Goal: Communication & Community: Answer question/provide support

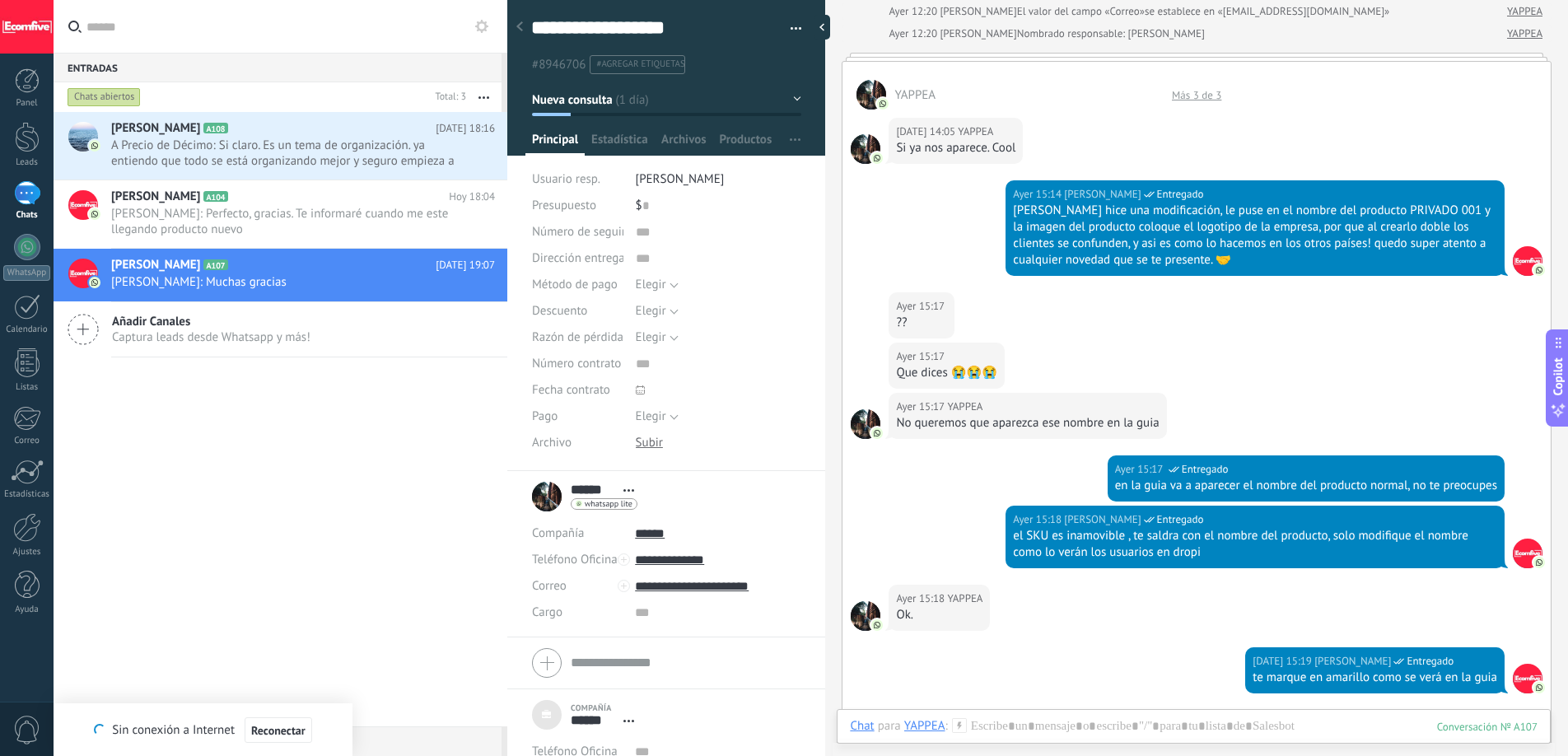
scroll to position [1413, 0]
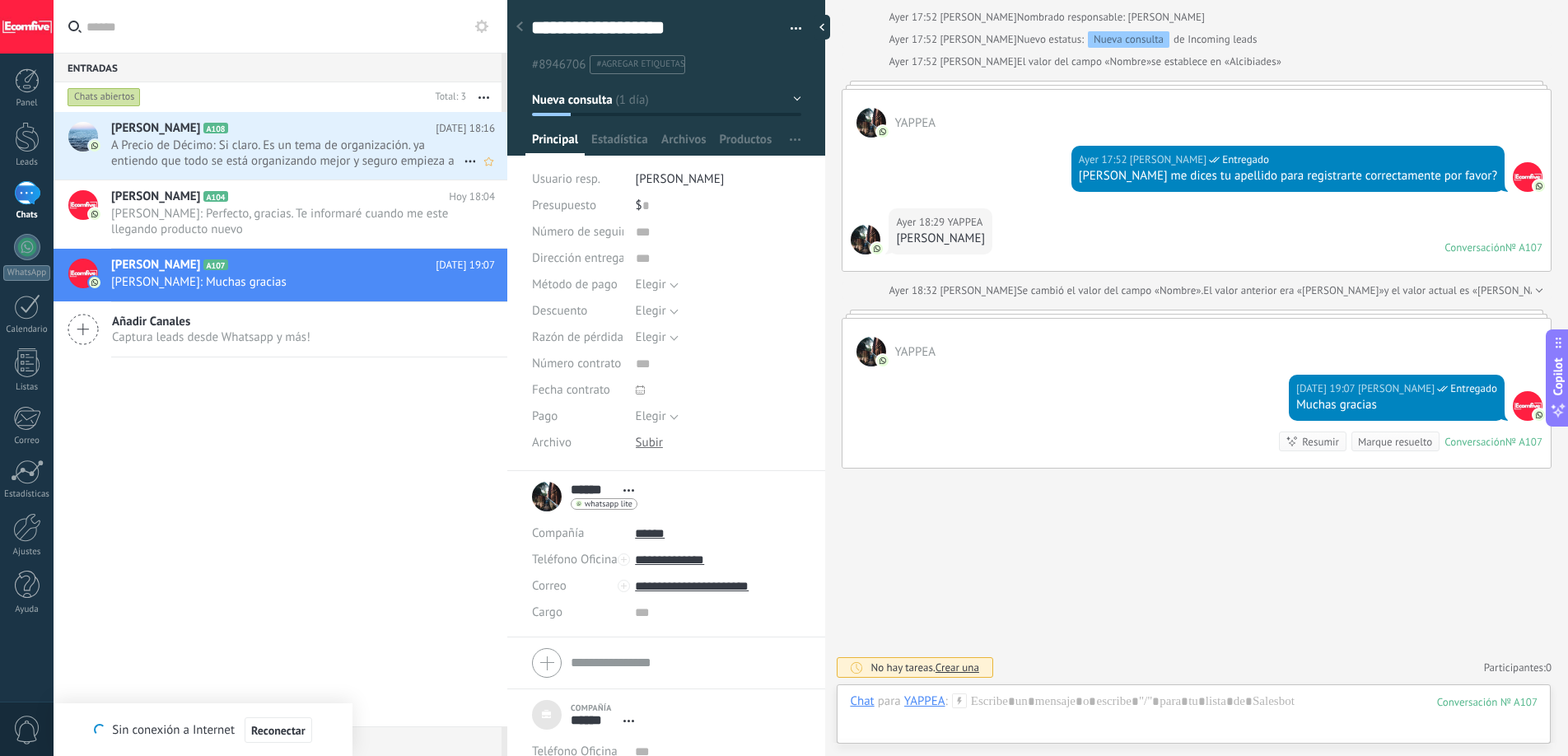
click at [356, 148] on span "A Precio de Décimo: Si claro. Es un tema de organización. ya entiendo que todo …" at bounding box center [287, 154] width 353 height 31
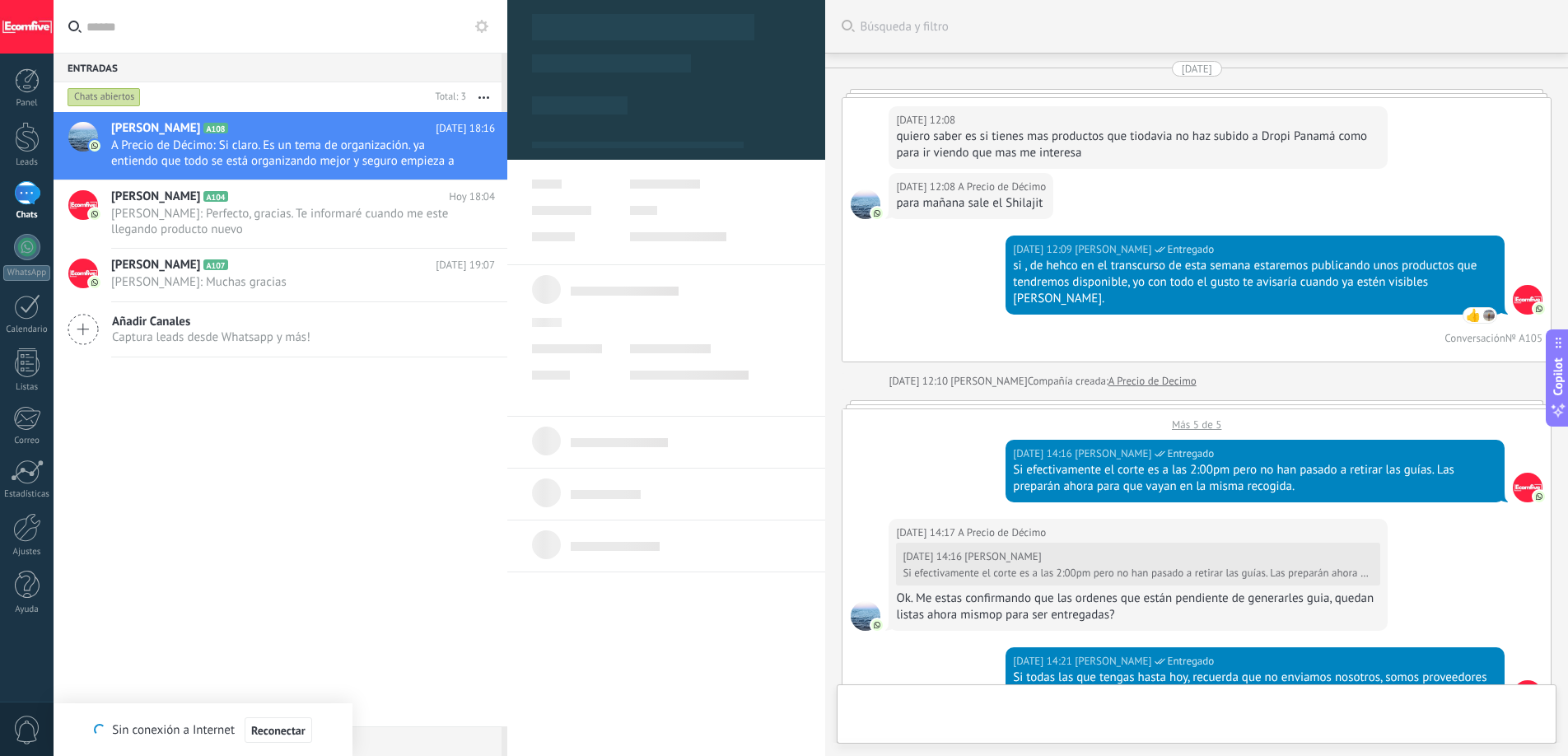
type textarea "***"
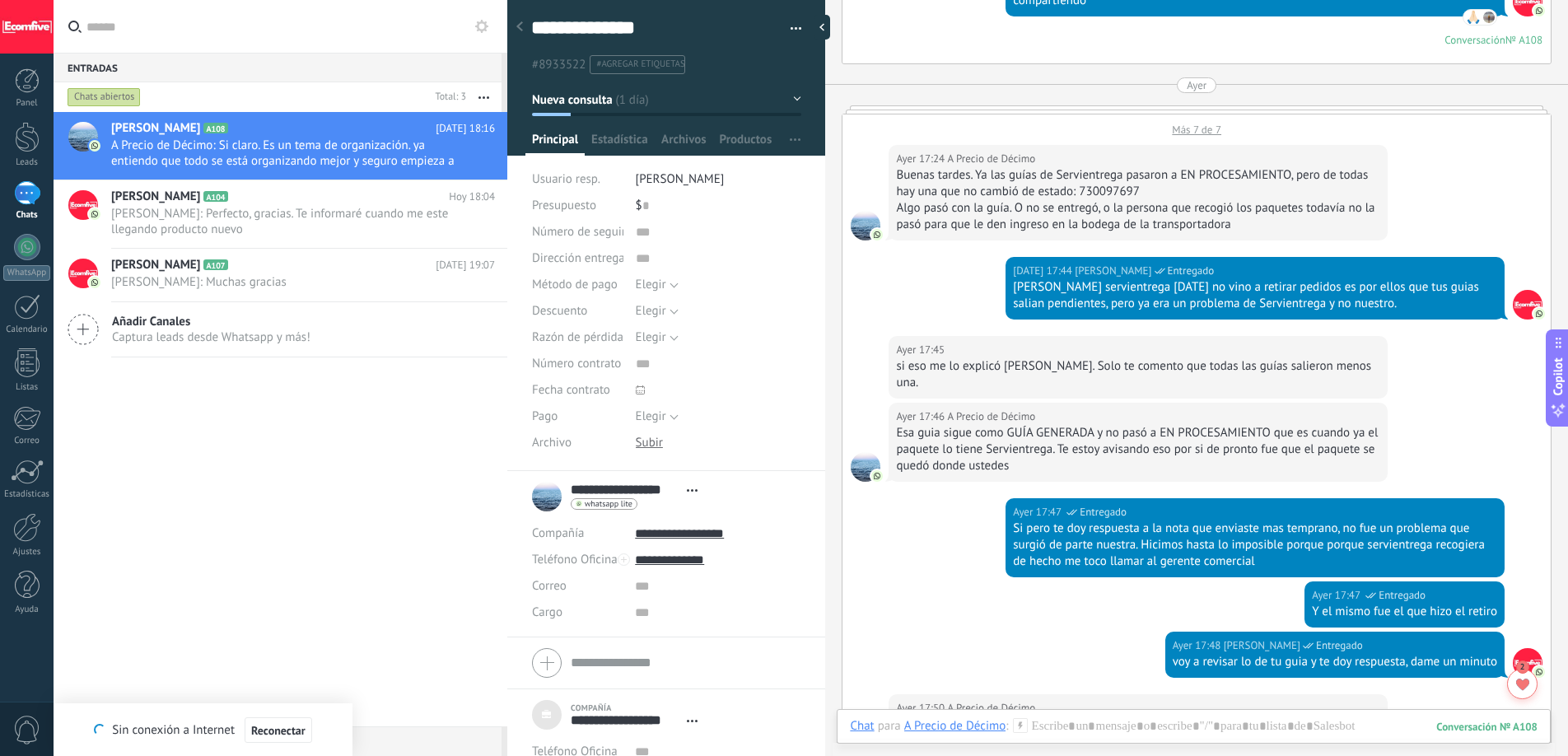
scroll to position [2419, 0]
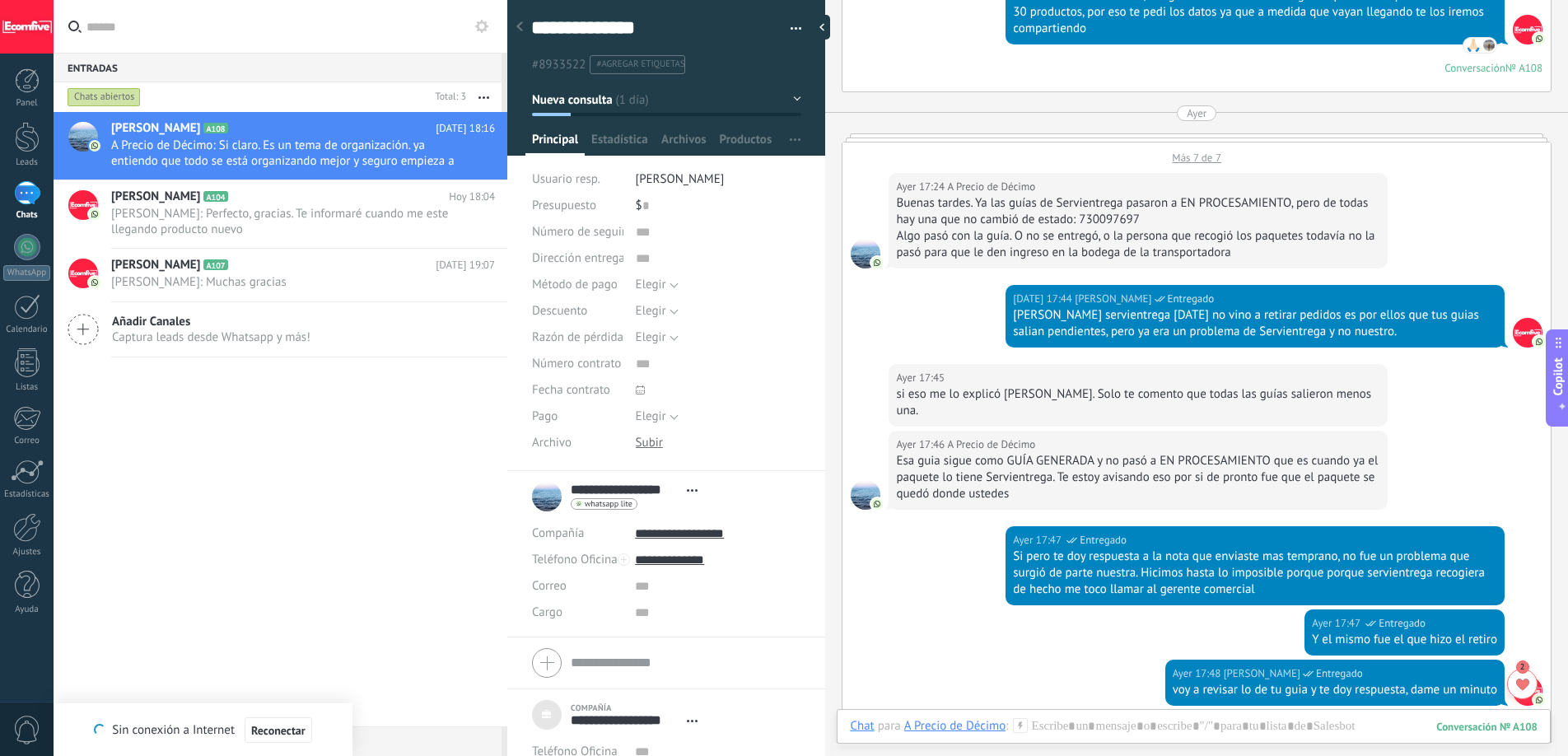
click at [1120, 199] on div "Buenas tardes. Ya las guías de Servientrega pasaron a EN PROCESAMIENTO, pero de…" at bounding box center [1138, 212] width 484 height 33
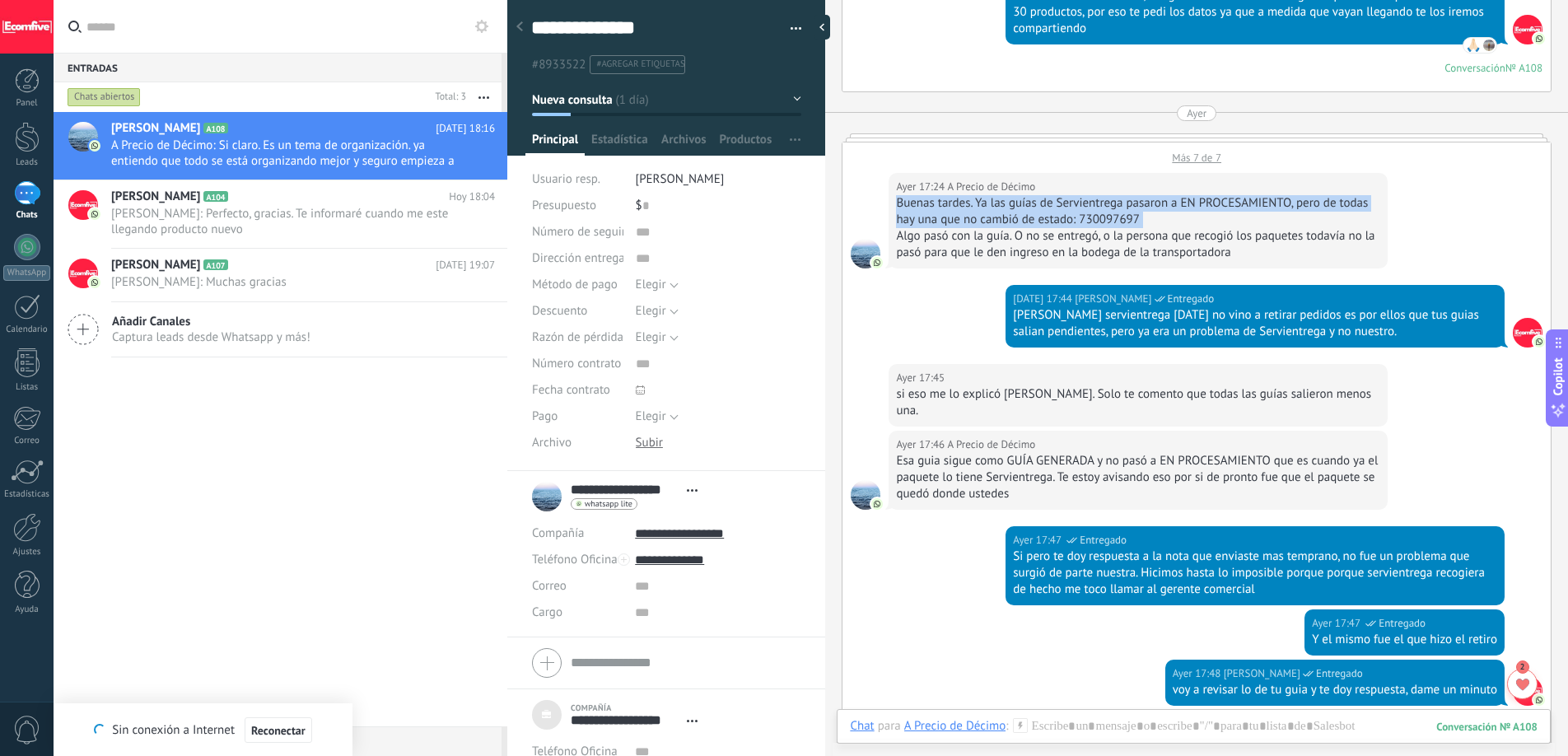
click at [1120, 199] on div "Buenas tardes. Ya las guías de Servientrega pasaron a EN PROCESAMIENTO, pero de…" at bounding box center [1138, 212] width 484 height 33
click at [1118, 202] on div "Buenas tardes. Ya las guías de Servientrega pasaron a EN PROCESAMIENTO, pero de…" at bounding box center [1138, 212] width 484 height 33
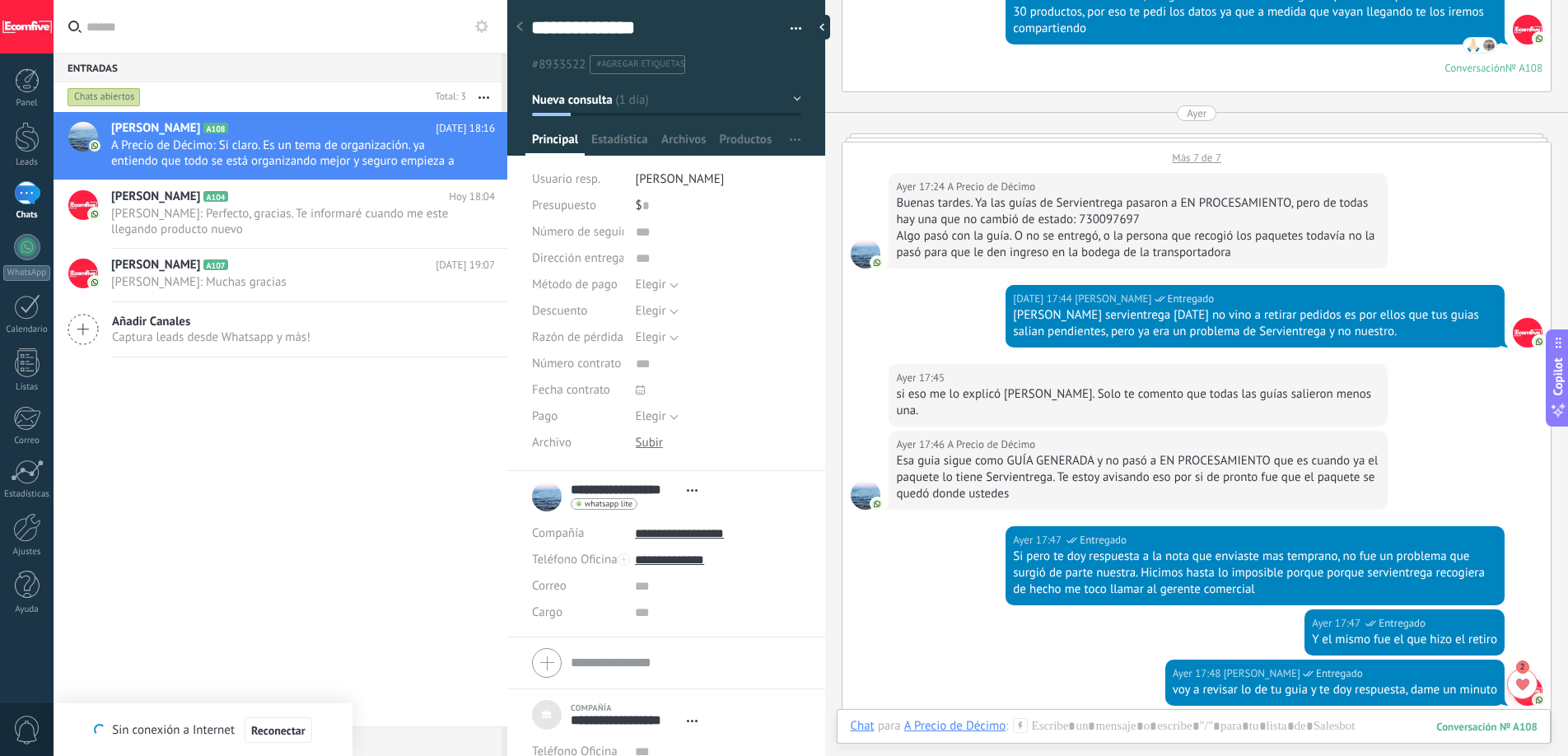
click at [1115, 203] on div "Buenas tardes. Ya las guías de Servientrega pasaron a EN PROCESAMIENTO, pero de…" at bounding box center [1138, 212] width 484 height 33
copy div "730097697"
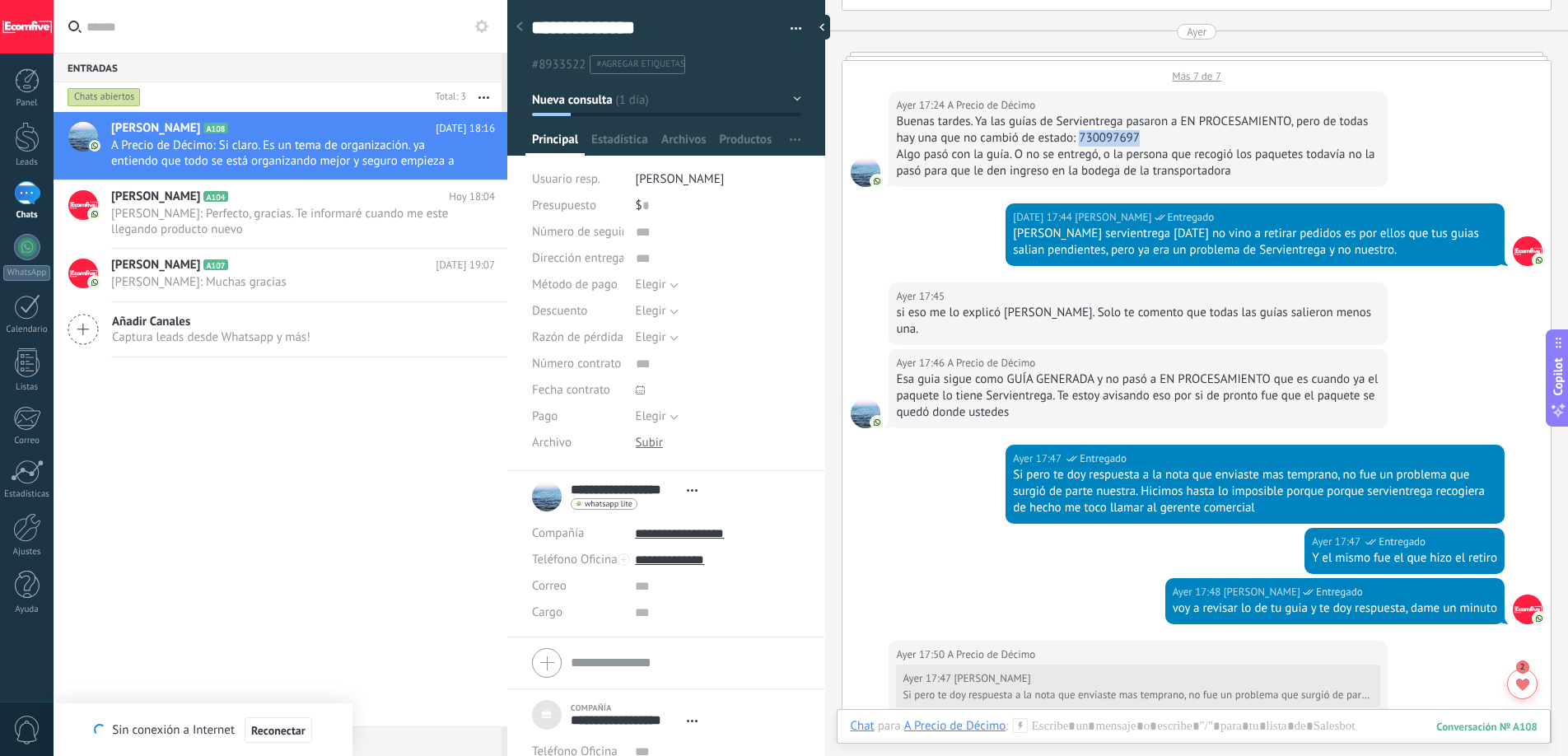
scroll to position [2499, 0]
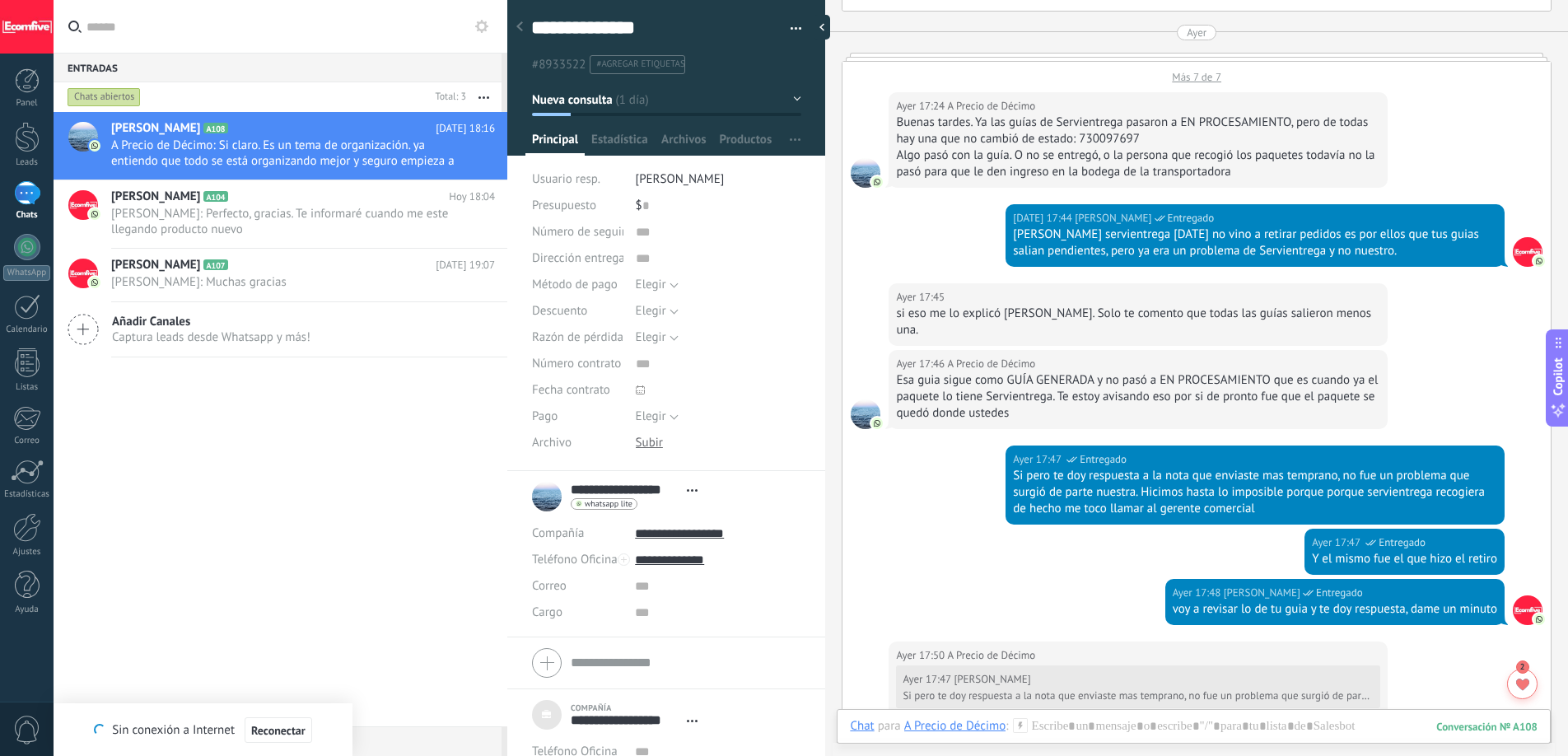
click at [1035, 115] on div "Buenas tardes. Ya las guías de Servientrega pasaron a EN PROCESAMIENTO, pero de…" at bounding box center [1138, 131] width 484 height 33
click at [1034, 115] on div "Buenas tardes. Ya las guías de Servientrega pasaron a EN PROCESAMIENTO, pero de…" at bounding box center [1138, 131] width 484 height 33
click at [1245, 115] on div "Buenas tardes. Ya las guías de Servientrega pasaron a EN PROCESAMIENTO, pero de…" at bounding box center [1138, 131] width 484 height 33
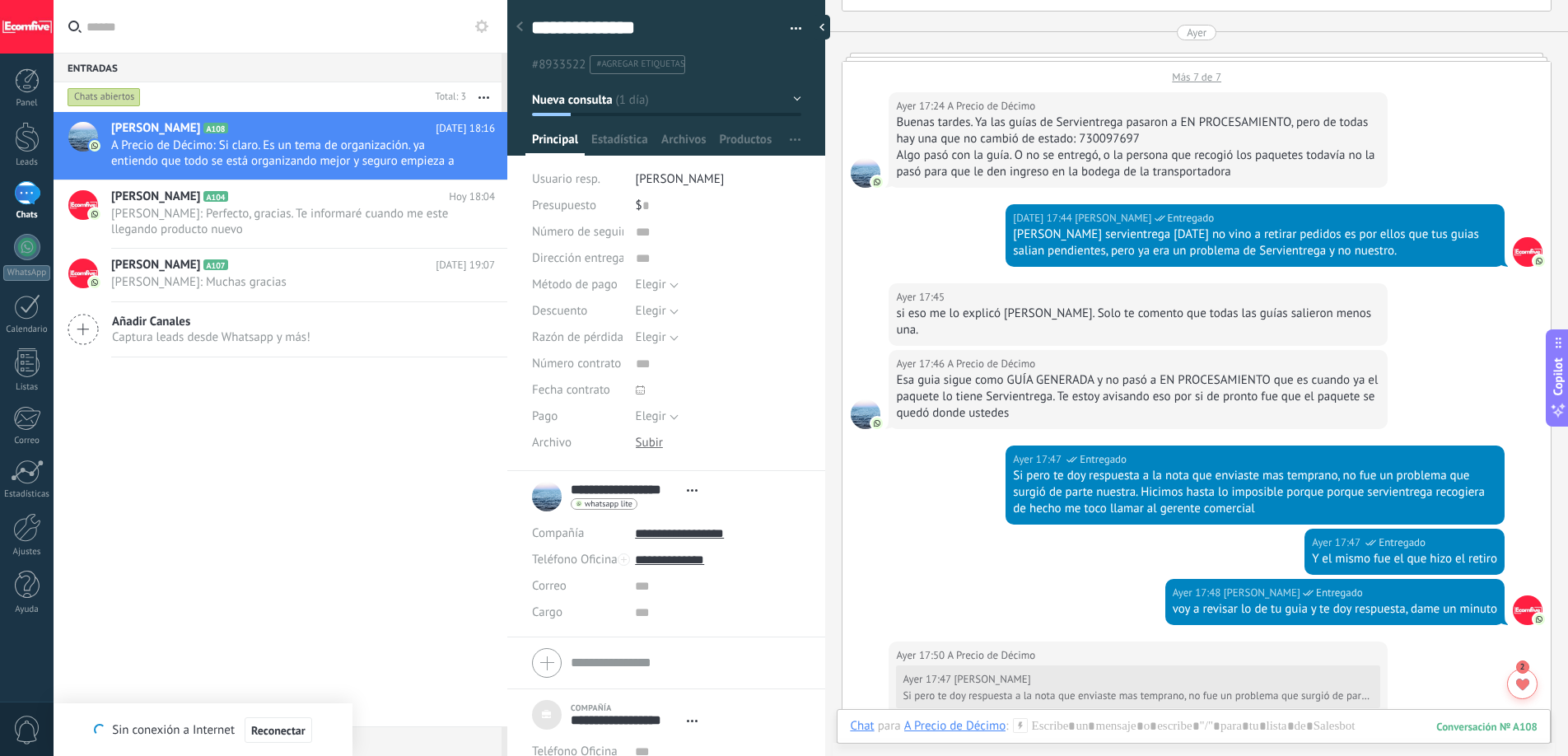
click at [1336, 115] on div "Buenas tardes. Ya las guías de Servientrega pasaron a EN PROCESAMIENTO, pero de…" at bounding box center [1138, 131] width 484 height 33
click at [1105, 123] on div "Buenas tardes. Ya las guías de Servientrega pasaron a EN PROCESAMIENTO, pero de…" at bounding box center [1138, 131] width 484 height 33
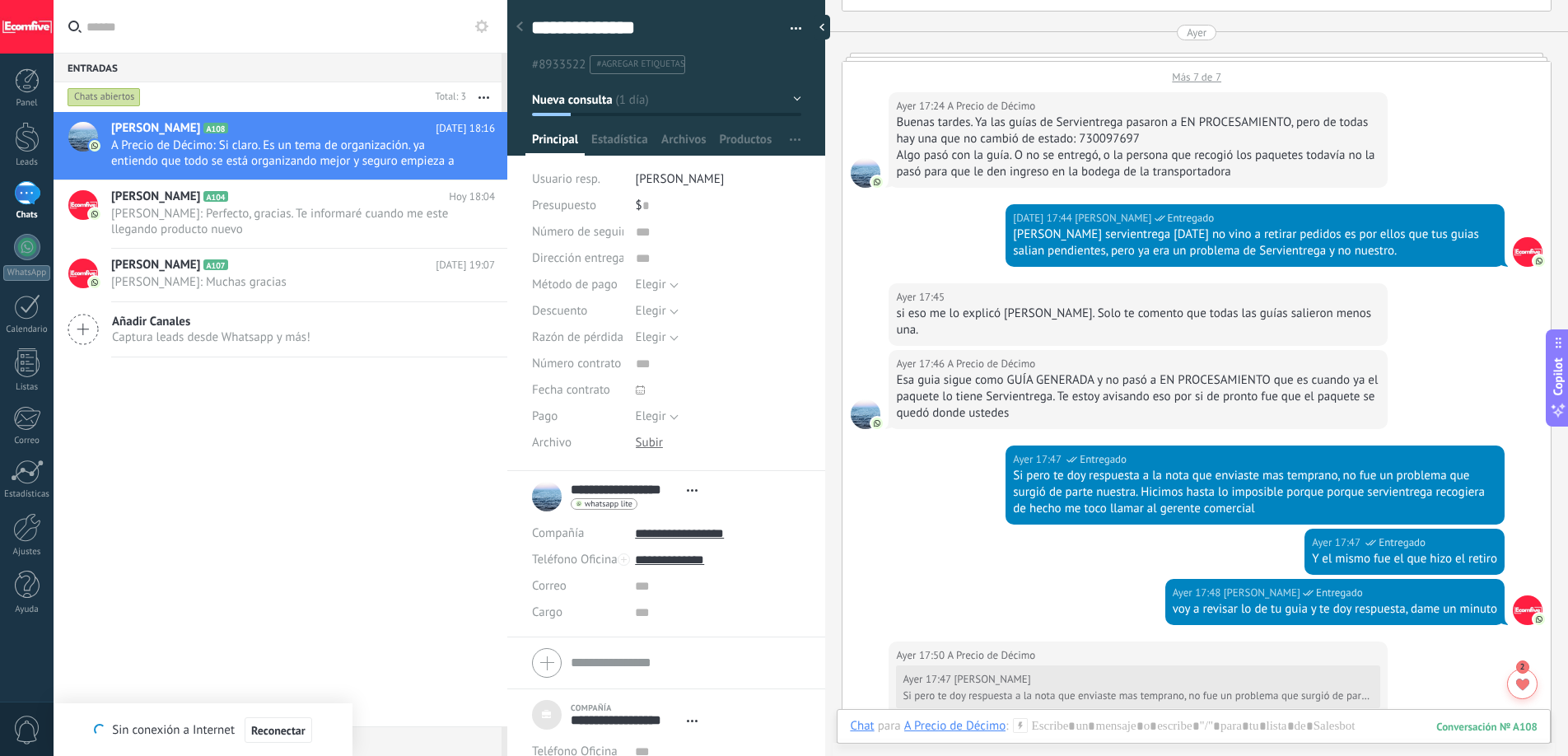
click at [1133, 148] on div "Algo pasó con la guía. O no se entregó, o la persona que recogió los paquetes t…" at bounding box center [1138, 164] width 484 height 33
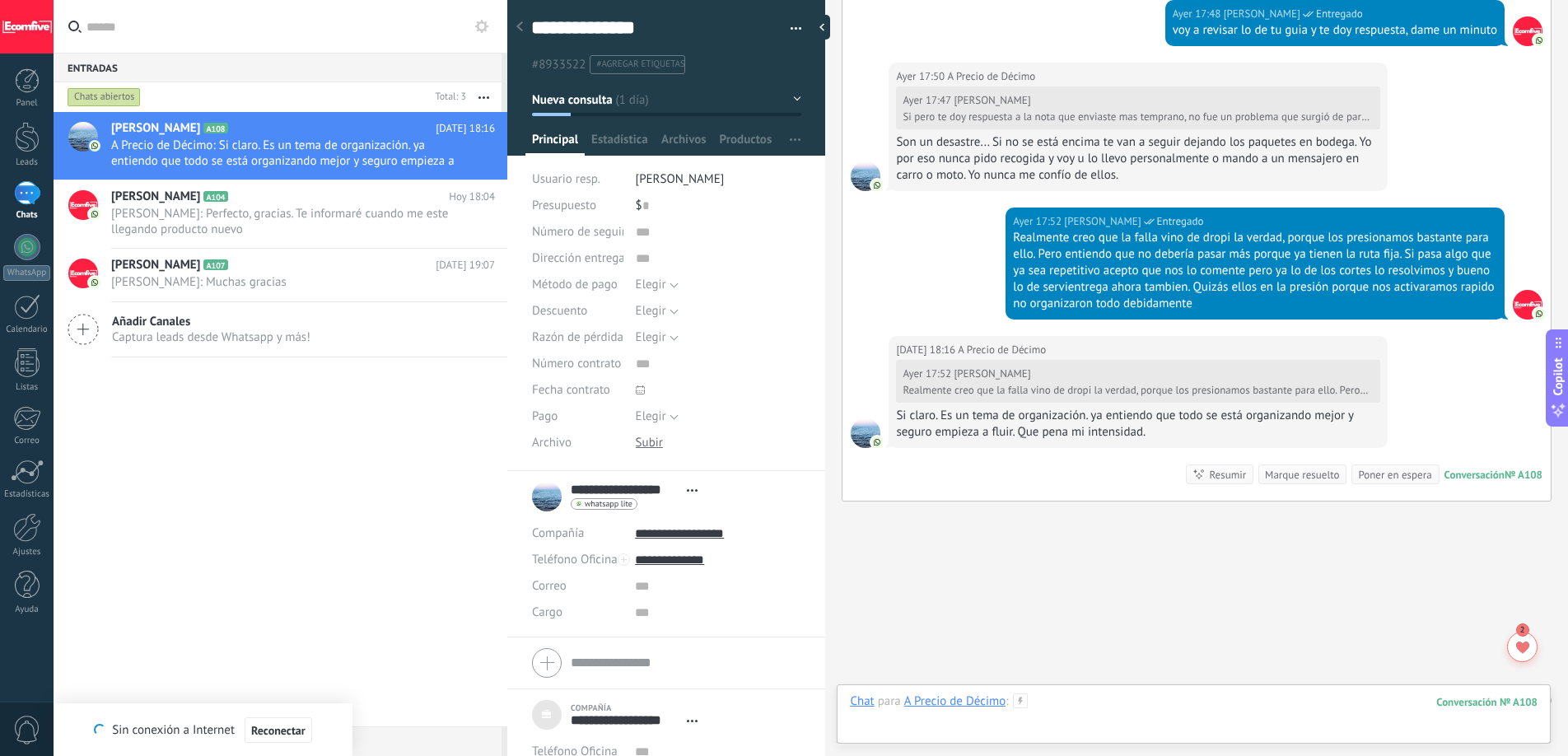
click at [1055, 711] on div at bounding box center [1195, 718] width 688 height 50
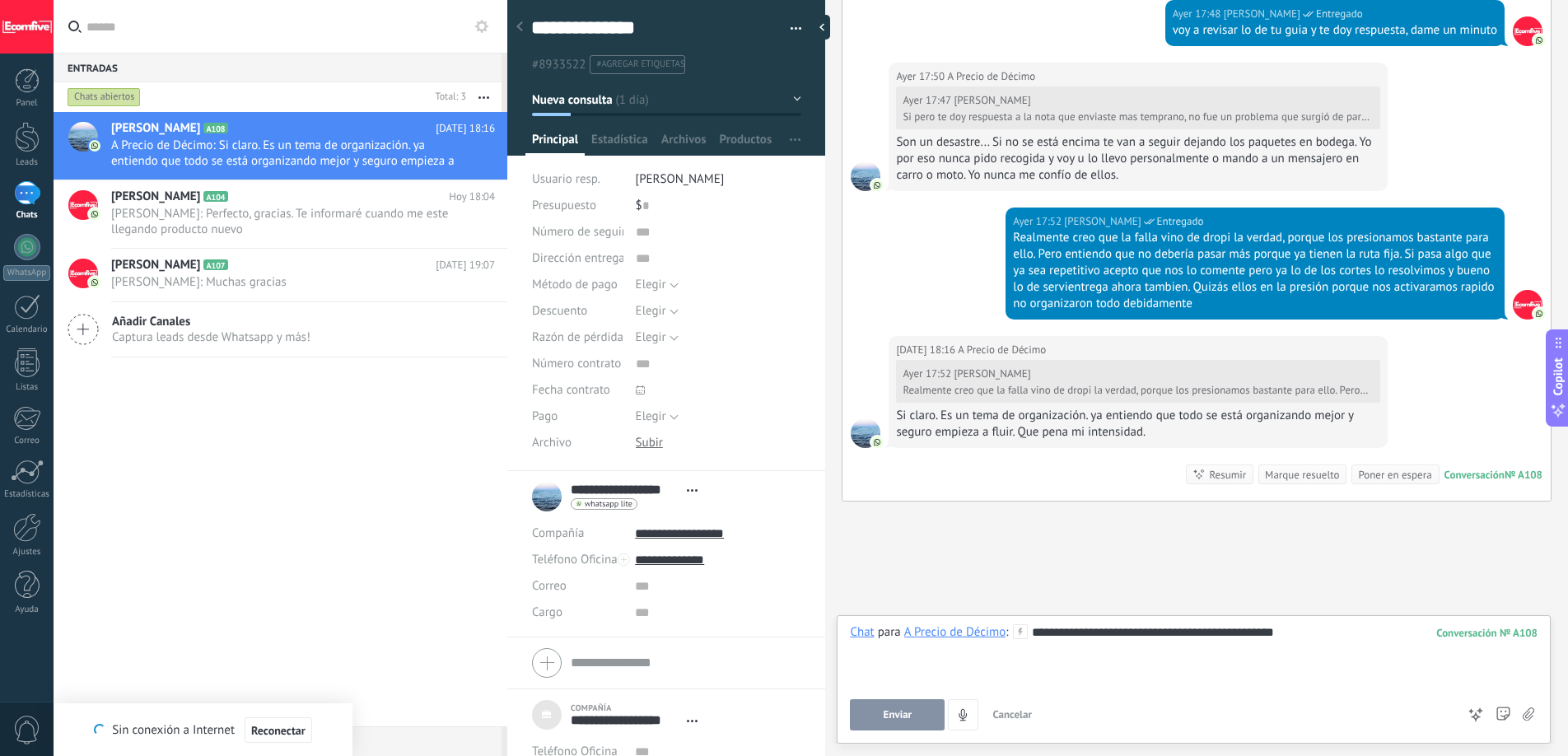
click at [889, 715] on span "Enviar" at bounding box center [898, 715] width 29 height 12
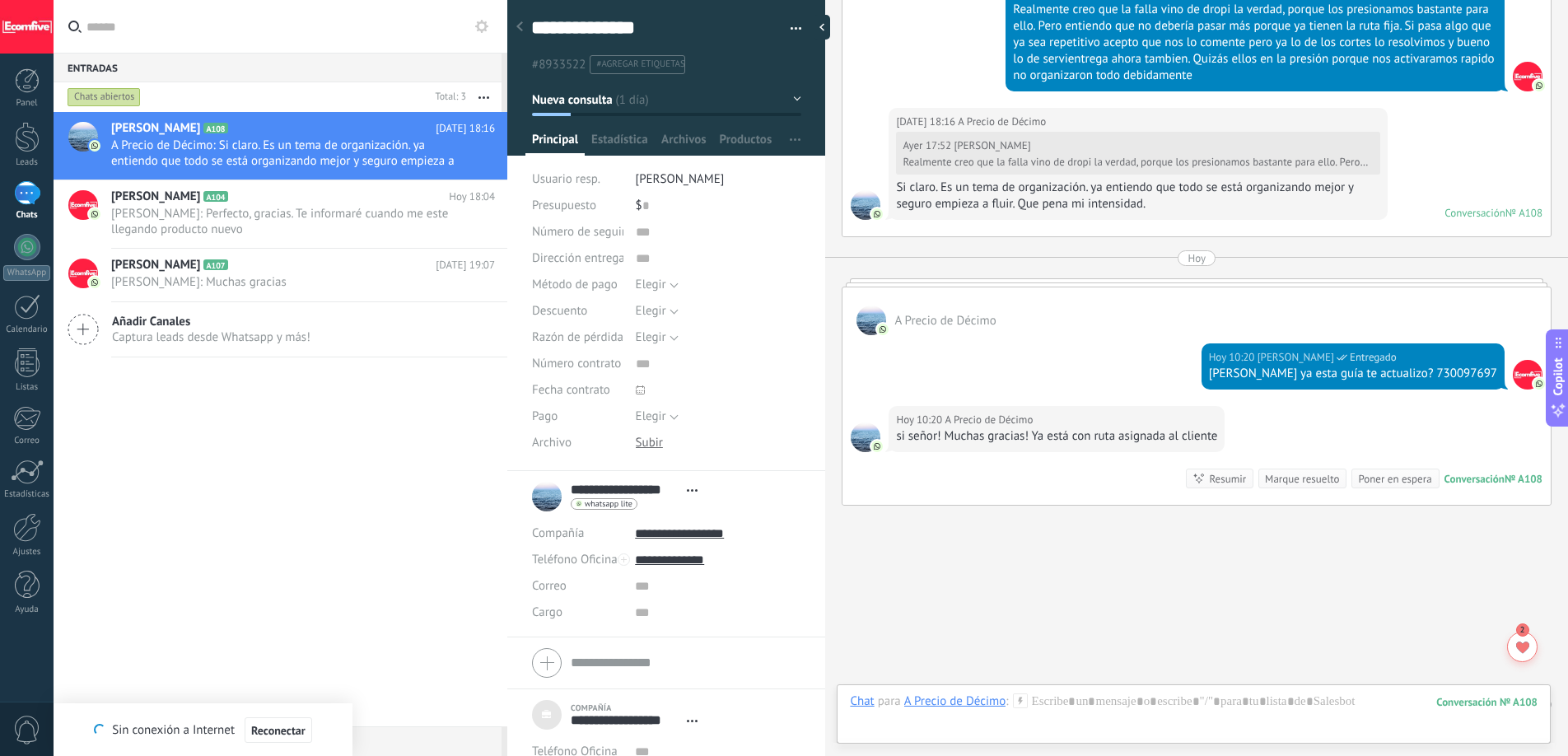
scroll to position [3311, 0]
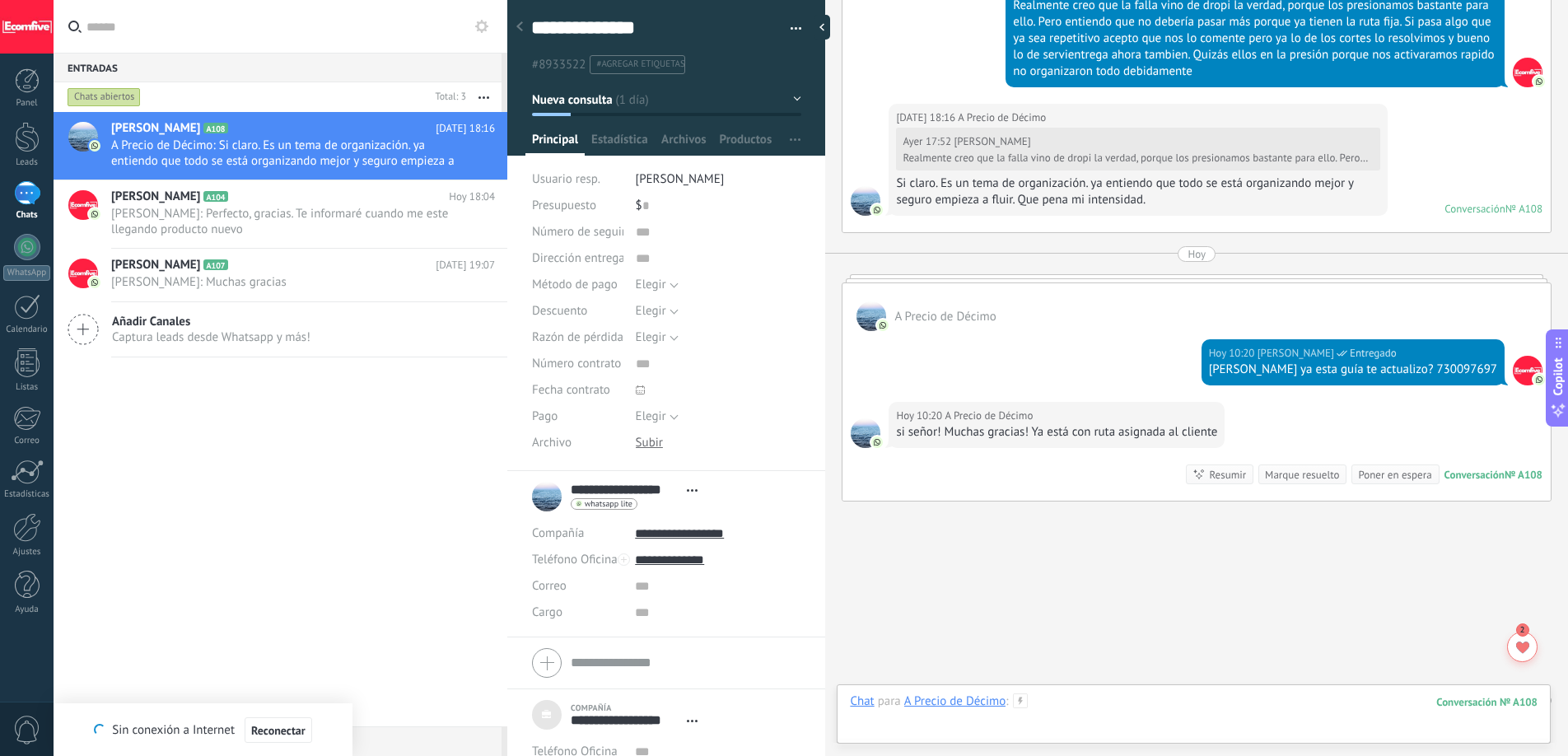
click at [1056, 709] on div at bounding box center [1195, 718] width 688 height 50
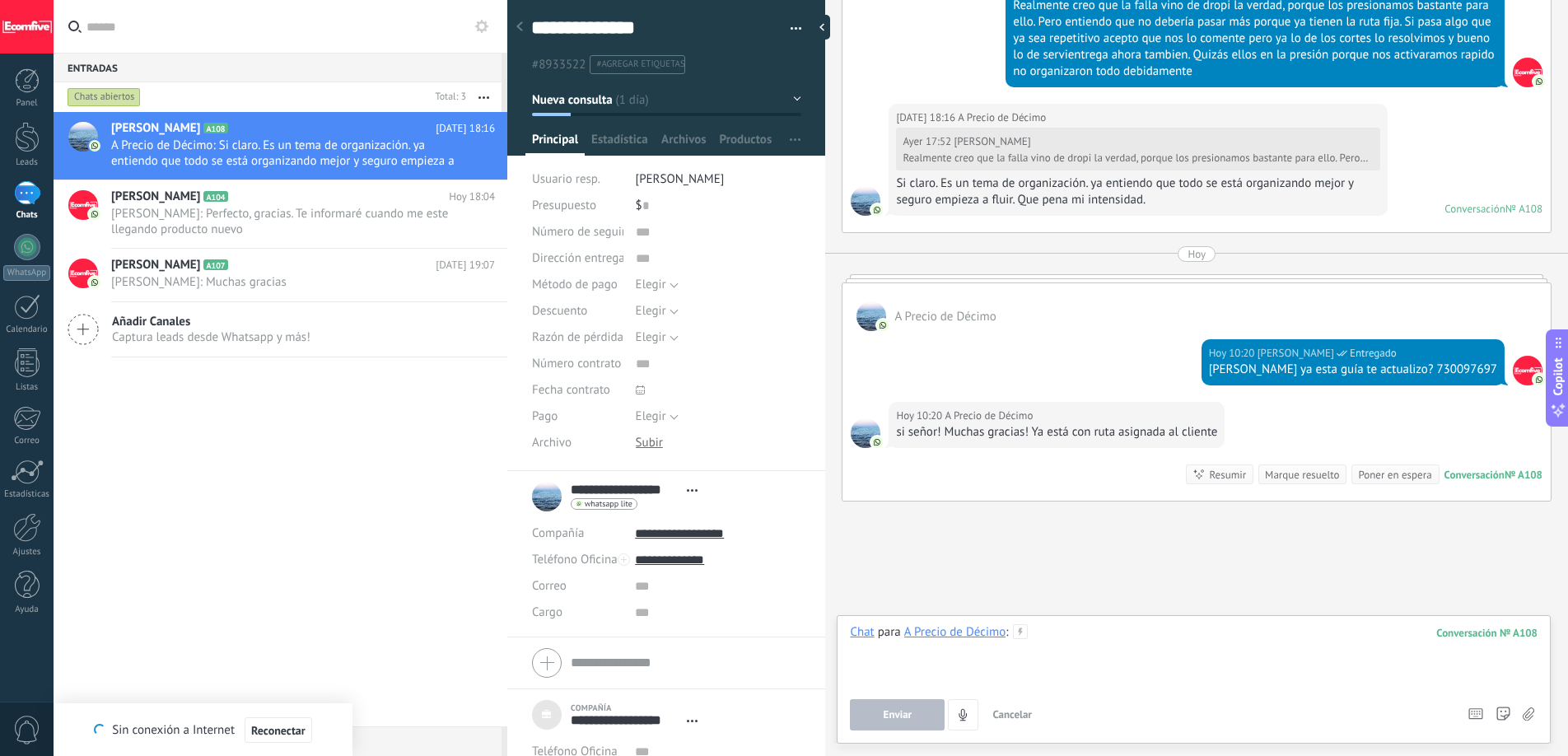
click at [1073, 643] on div at bounding box center [1195, 655] width 688 height 62
click at [912, 723] on button "Enviar" at bounding box center [897, 714] width 94 height 31
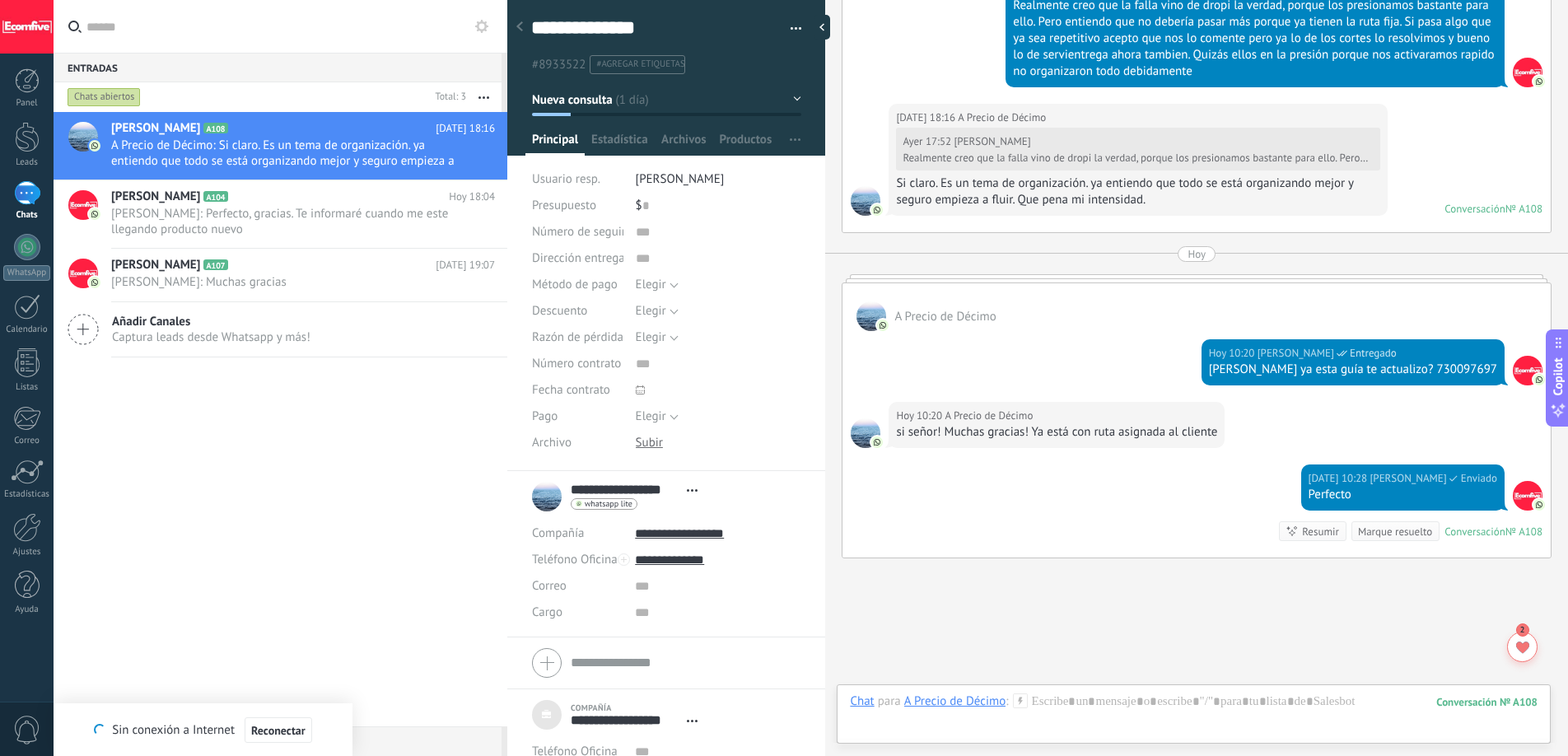
scroll to position [3367, 0]
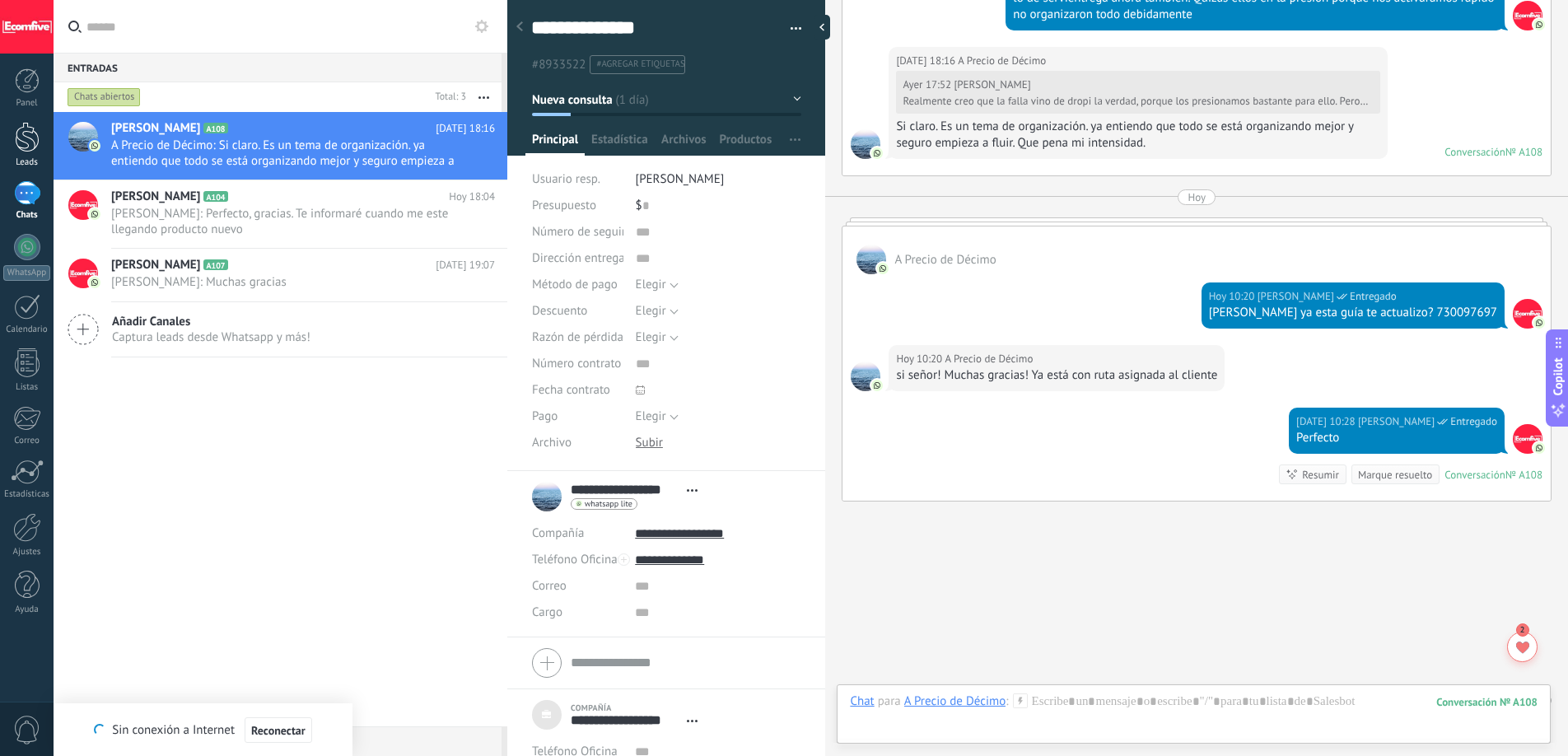
click at [25, 151] on div at bounding box center [26, 136] width 24 height 30
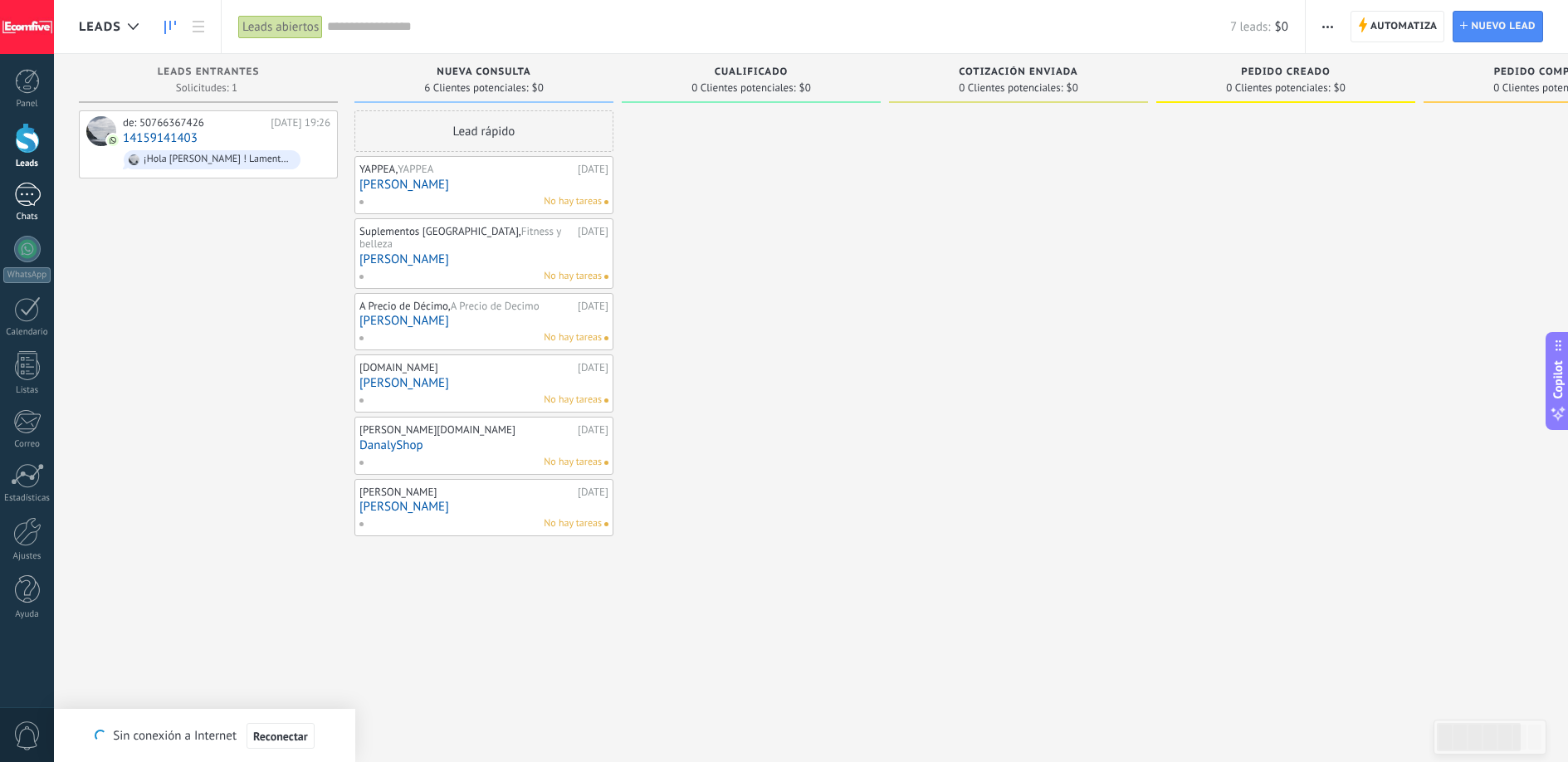
click at [25, 210] on link "1 Chats" at bounding box center [26, 202] width 54 height 40
